Goal: Transaction & Acquisition: Purchase product/service

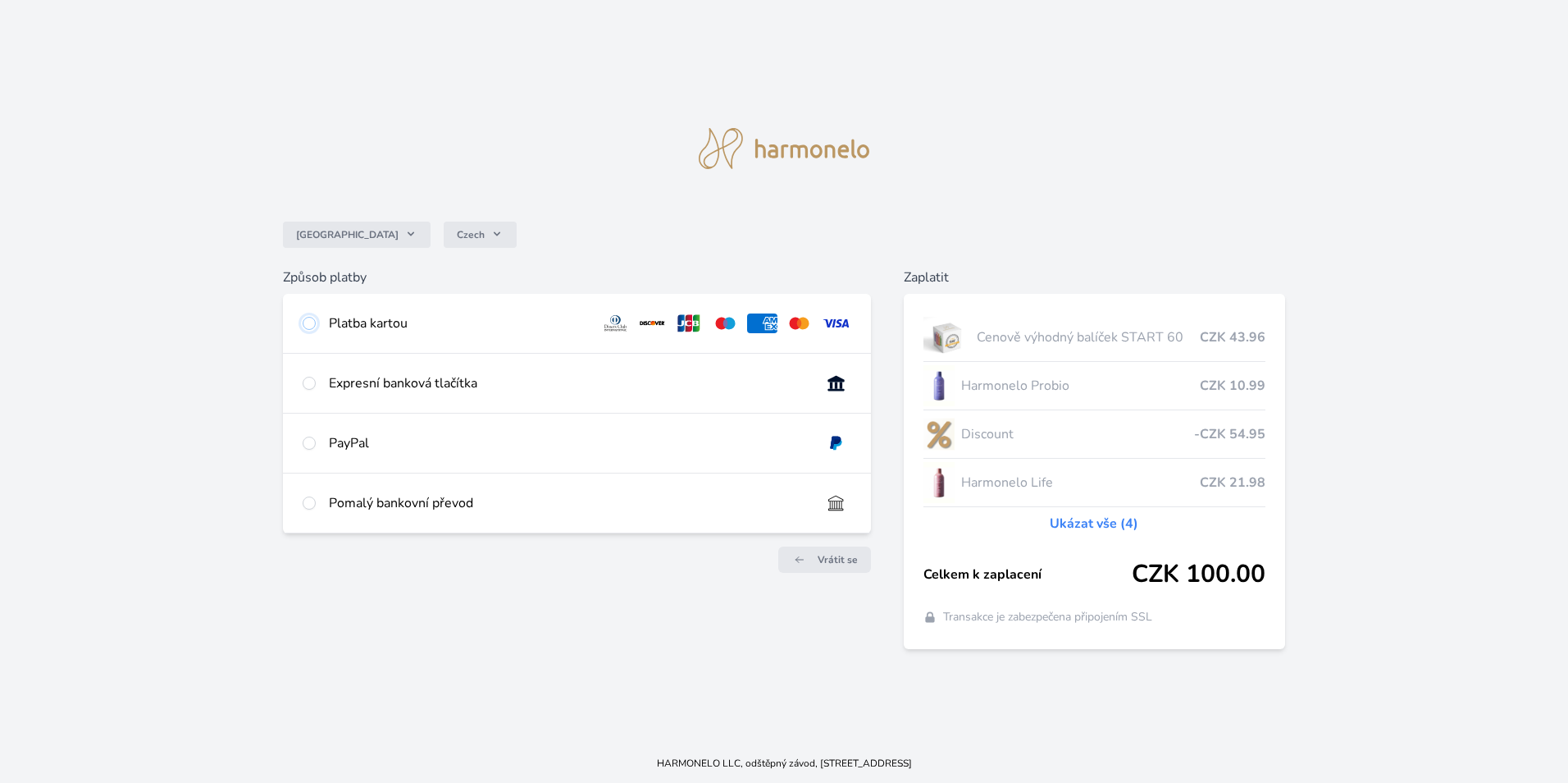
click at [306, 321] on input "radio" at bounding box center [309, 323] width 13 height 13
radio input "true"
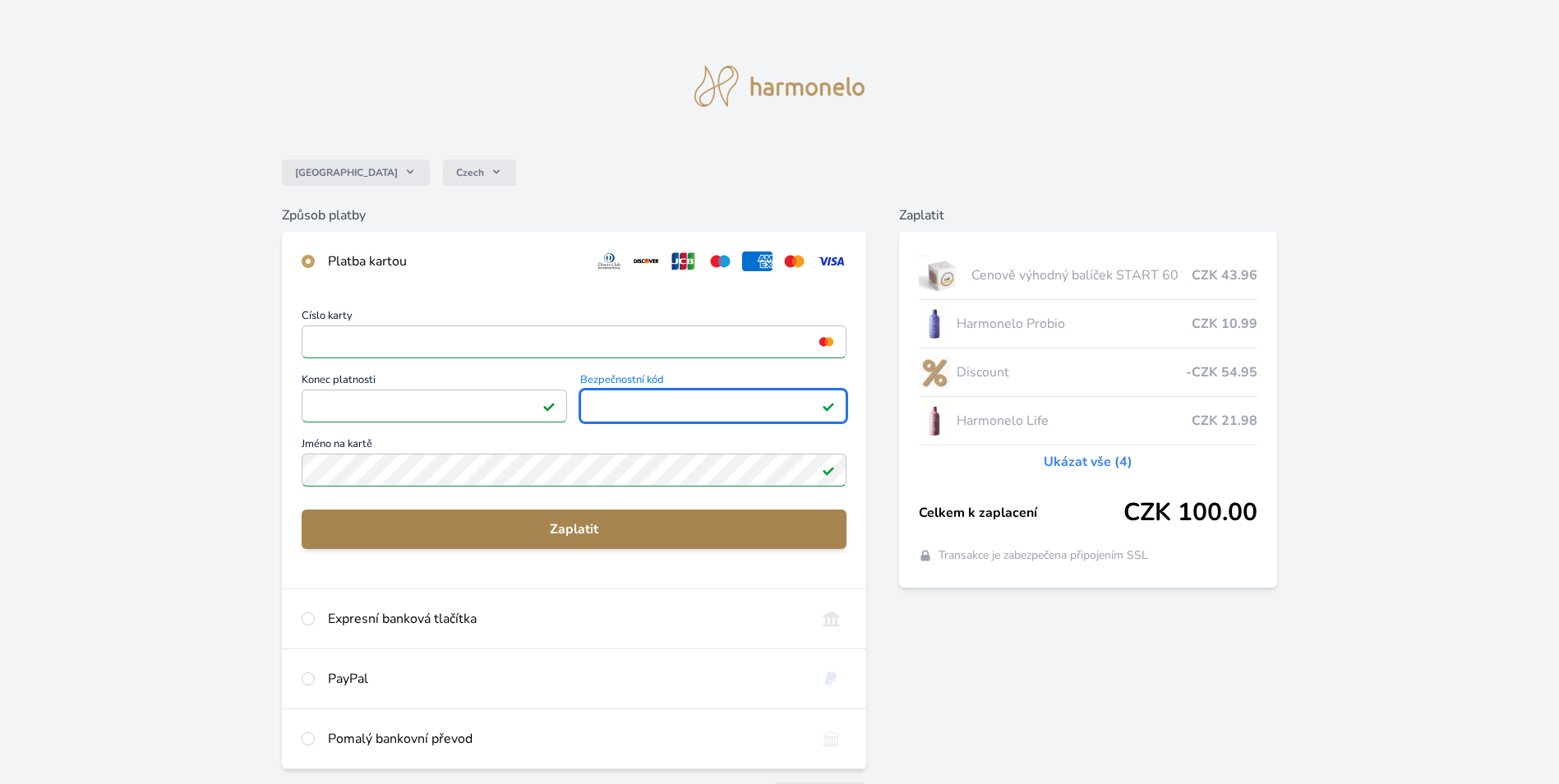
click at [515, 535] on span "Zaplatit" at bounding box center [574, 529] width 518 height 19
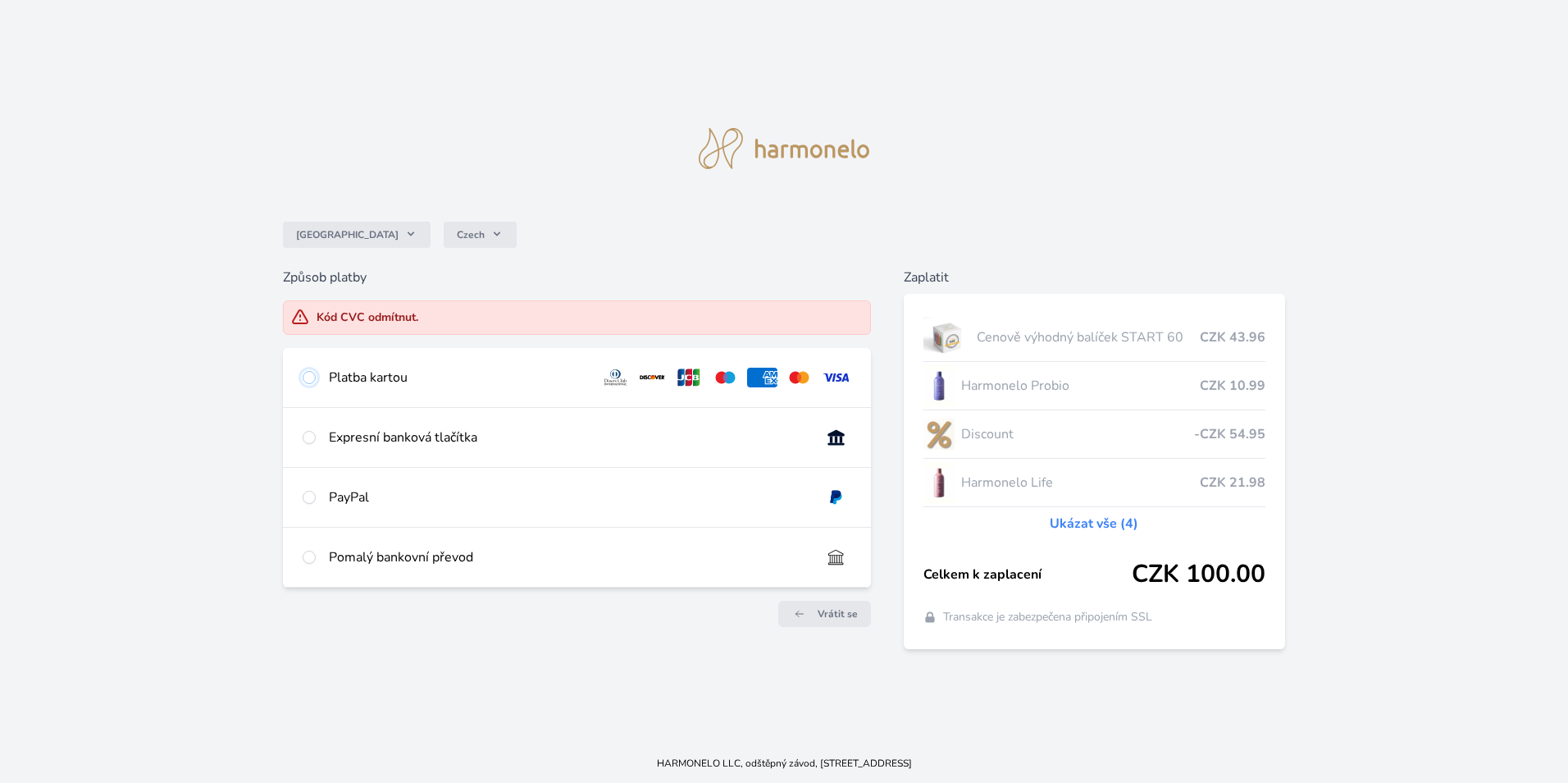
click at [310, 380] on input "radio" at bounding box center [309, 377] width 13 height 13
radio input "true"
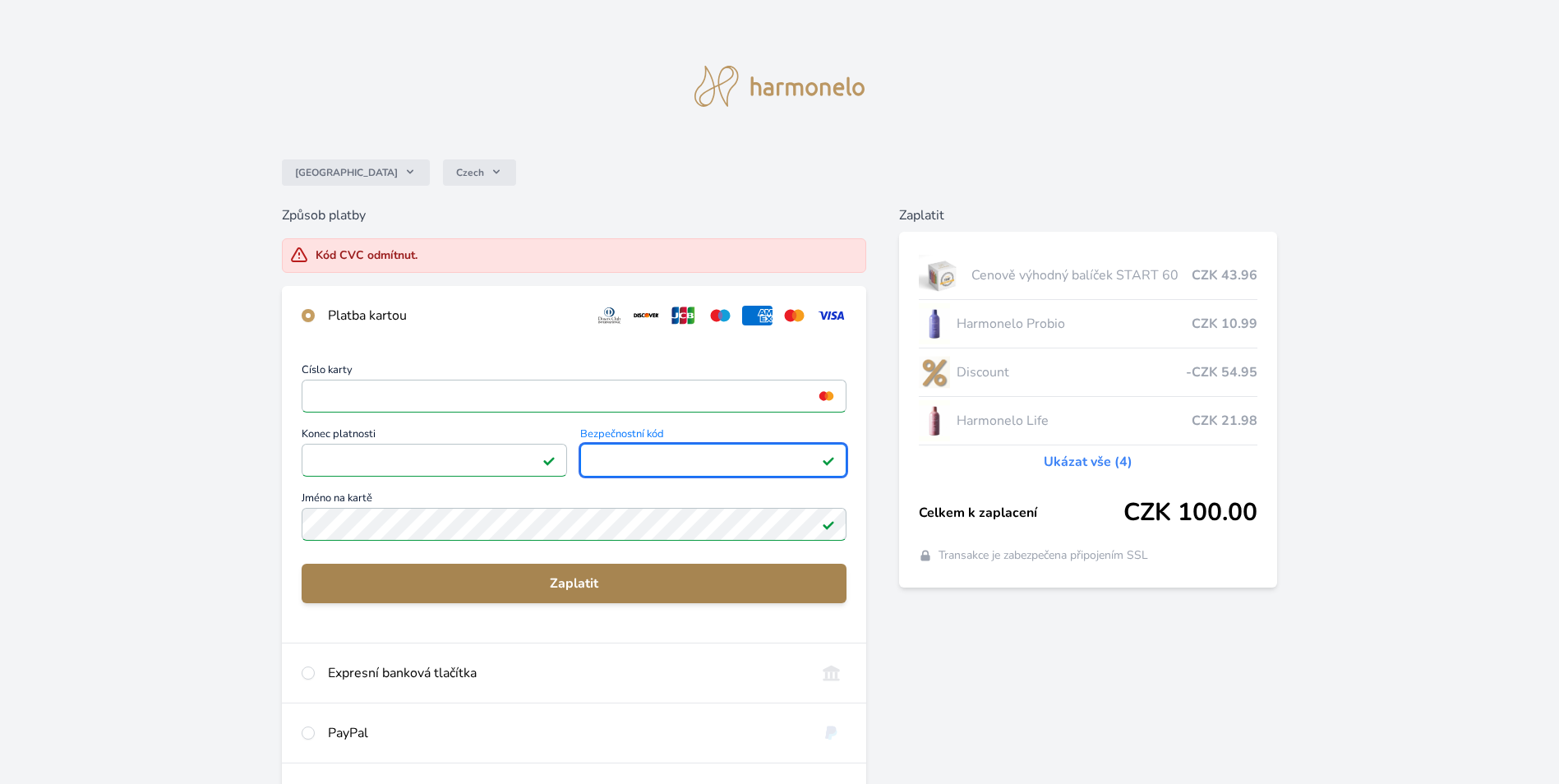
click at [561, 585] on span "Zaplatit" at bounding box center [574, 583] width 518 height 19
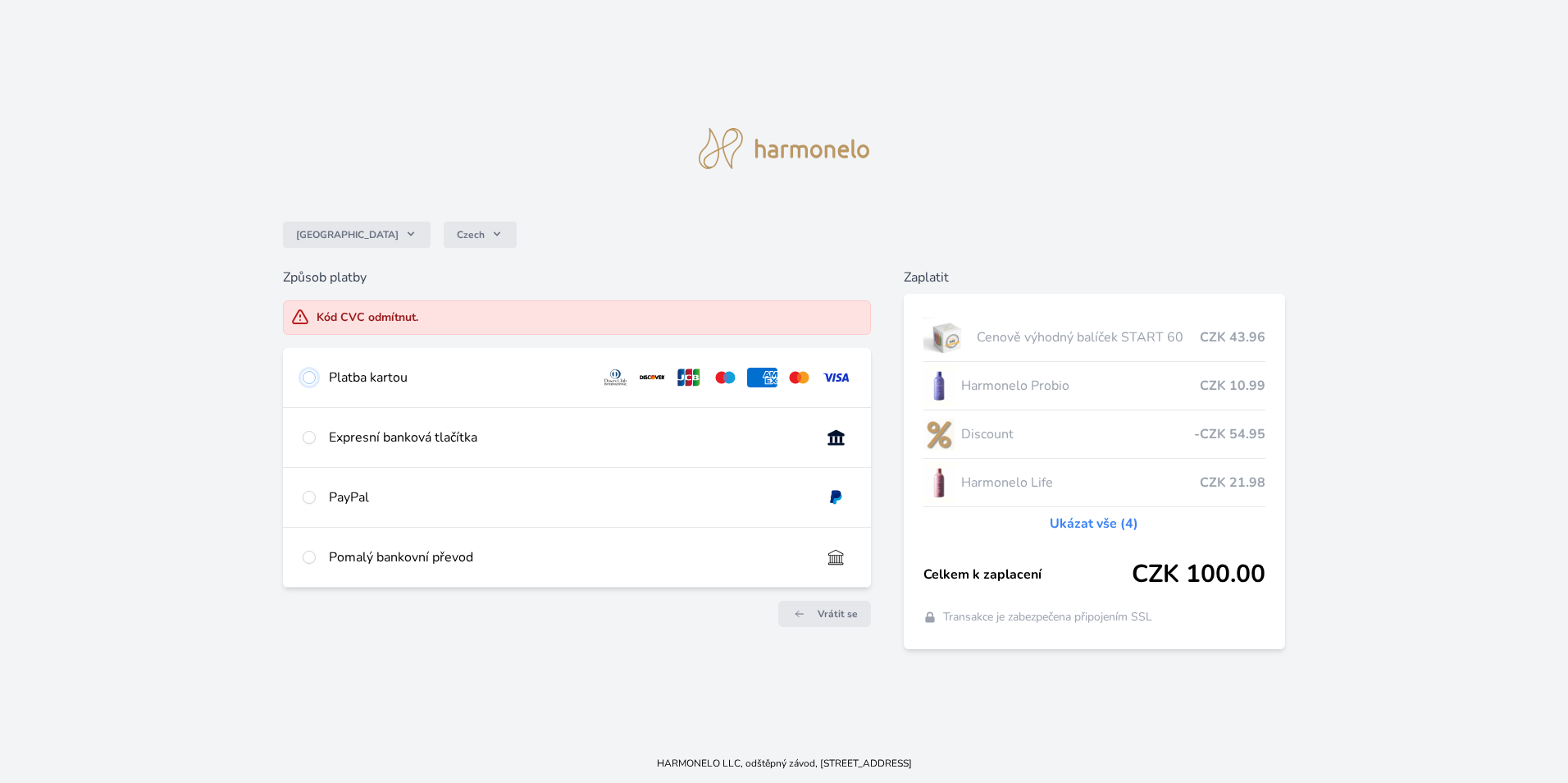
click at [309, 382] on input "radio" at bounding box center [309, 377] width 13 height 13
radio input "true"
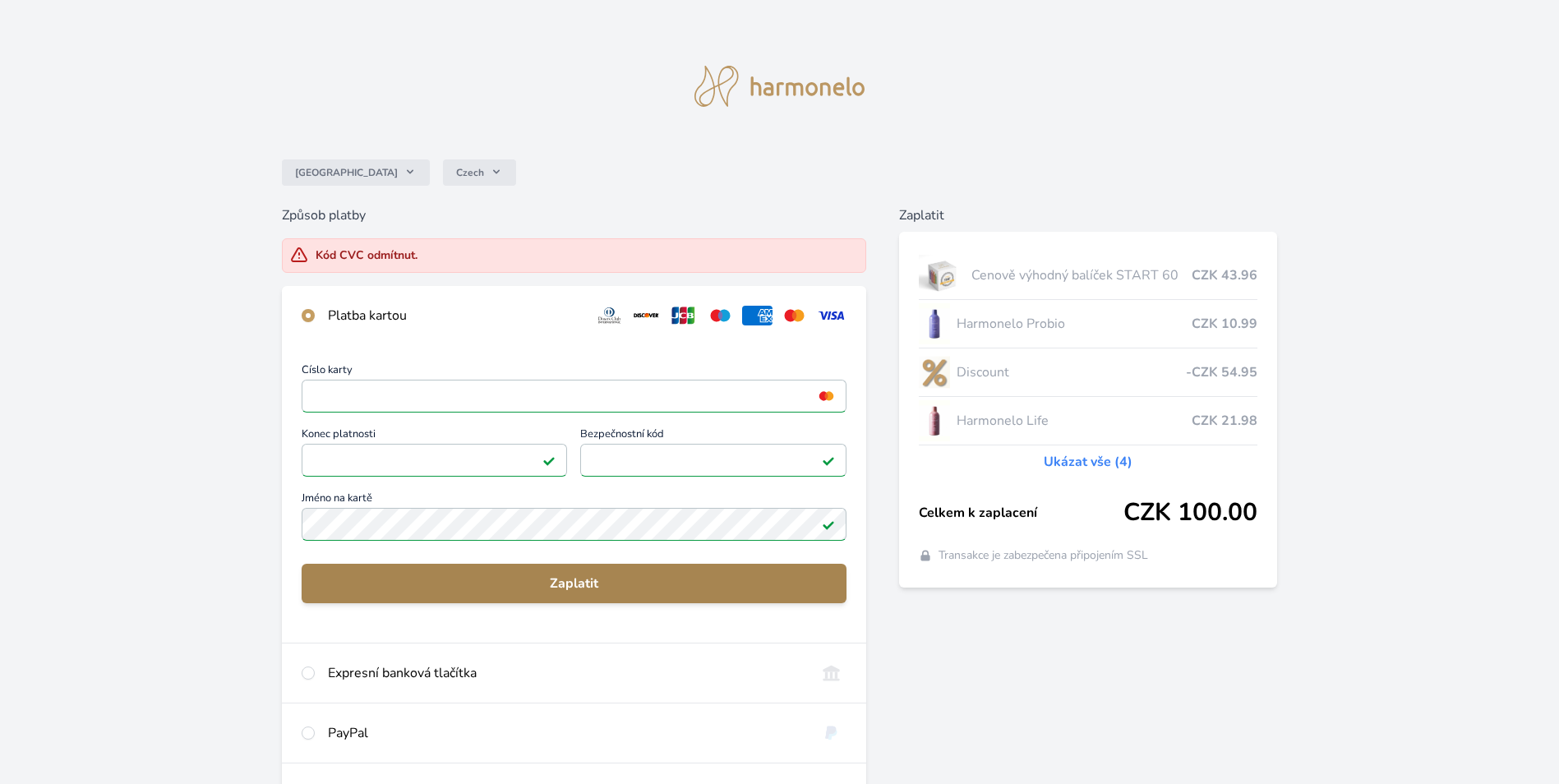
click at [552, 588] on span "Zaplatit" at bounding box center [574, 583] width 518 height 19
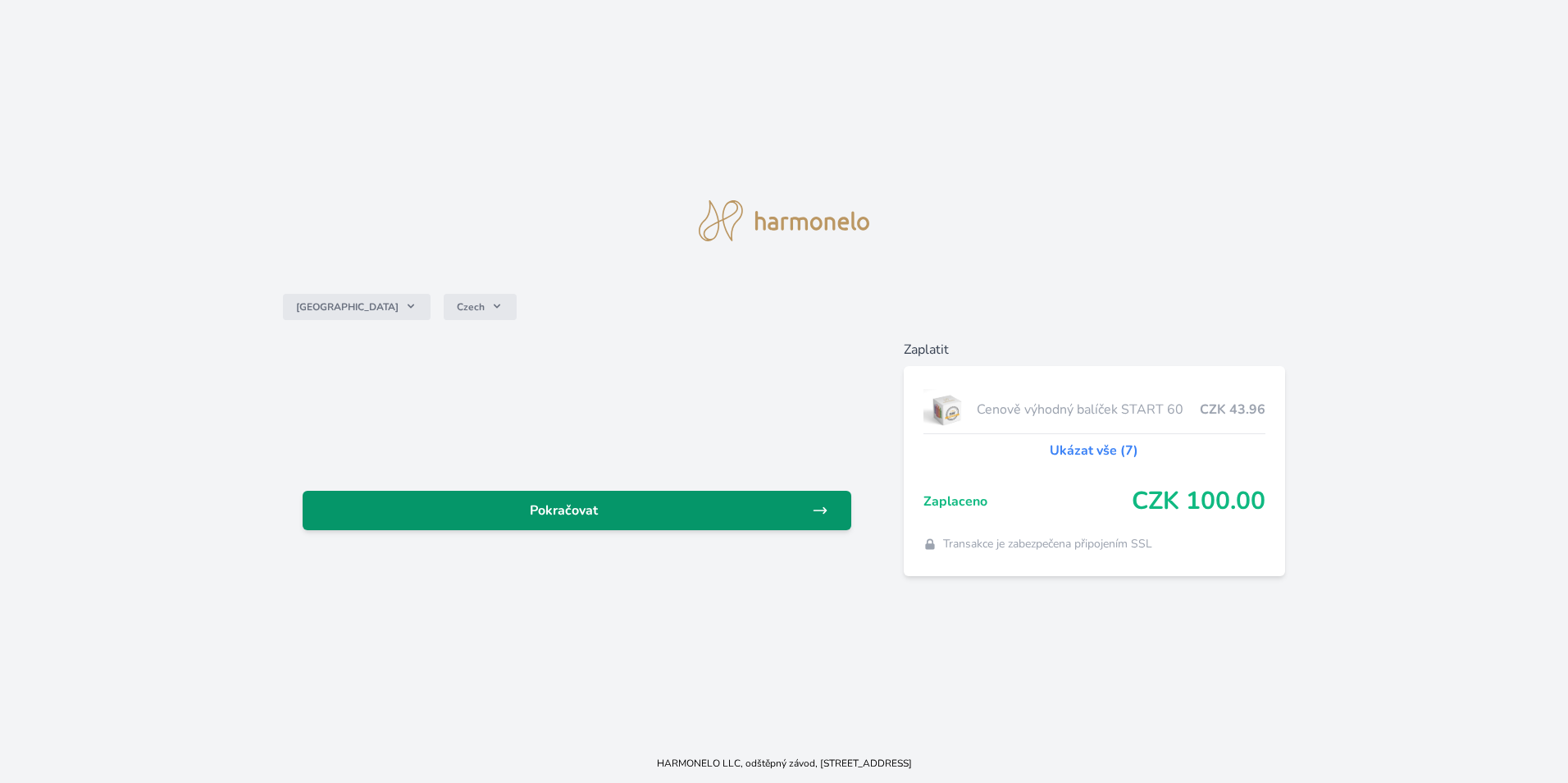
click at [580, 519] on span "Pokračovat" at bounding box center [564, 511] width 496 height 19
